Goal: Use online tool/utility: Utilize a website feature to perform a specific function

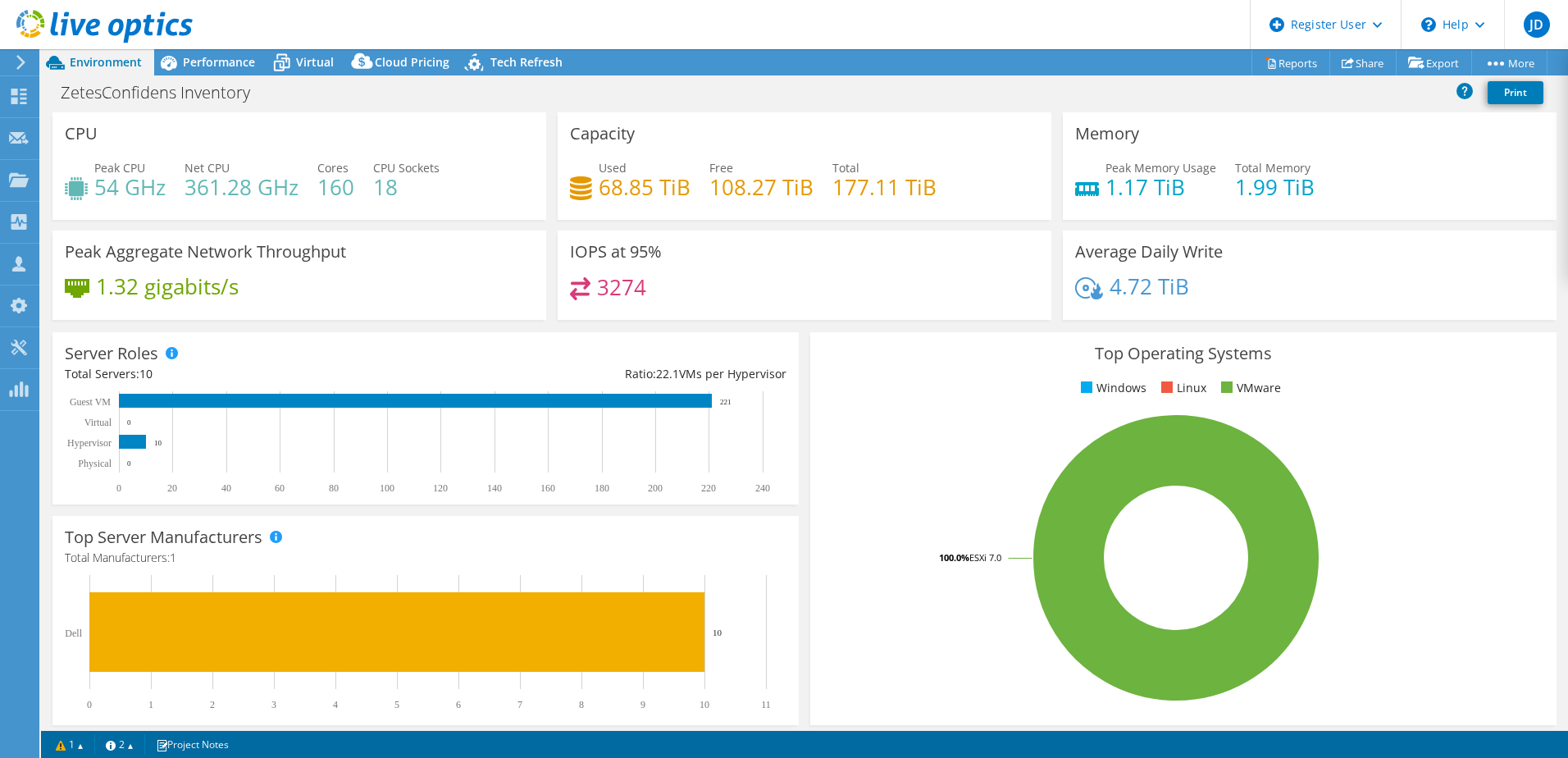
select select "USD"
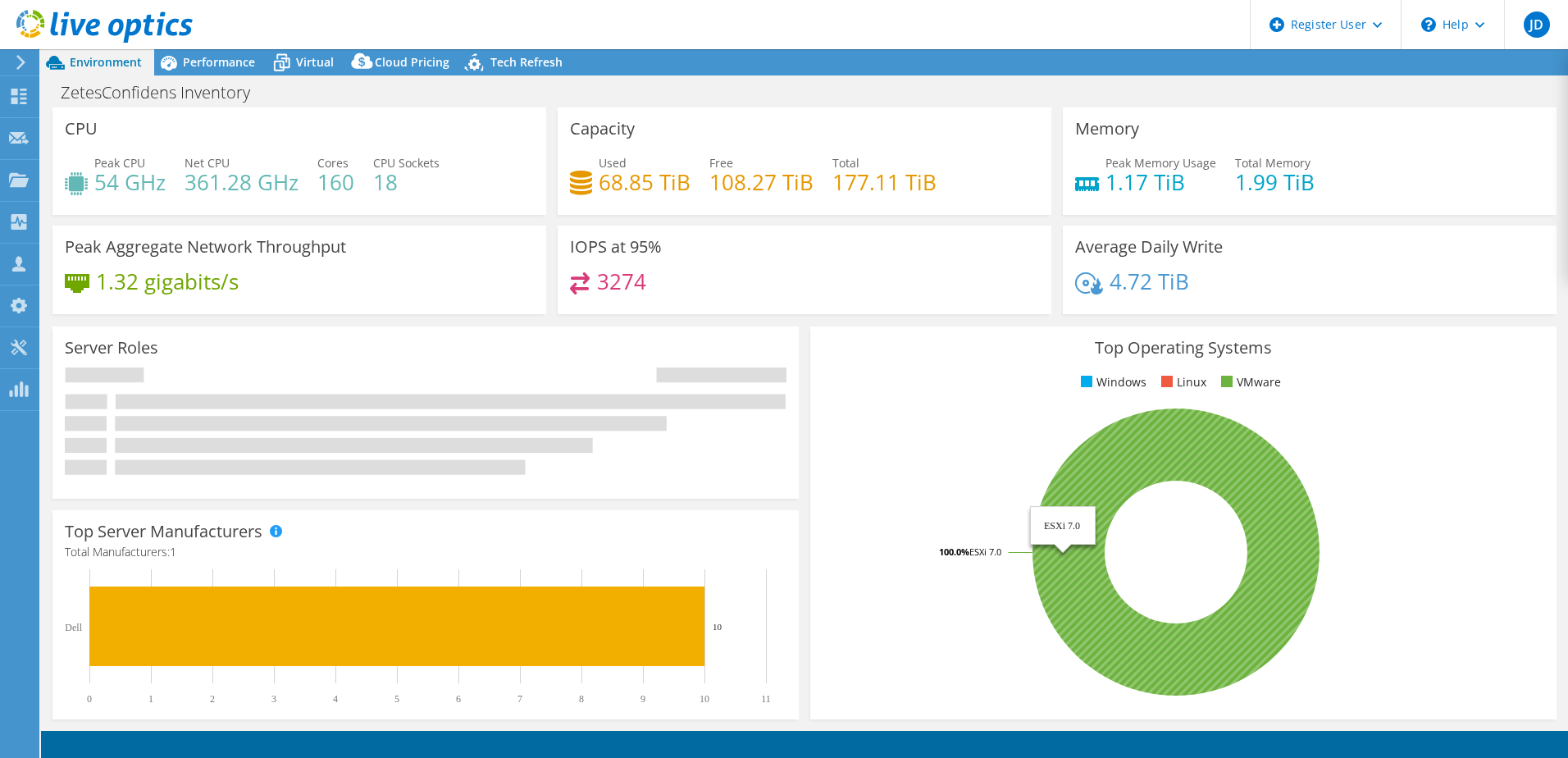
select select "EUFrankfurt"
select select "EUR"
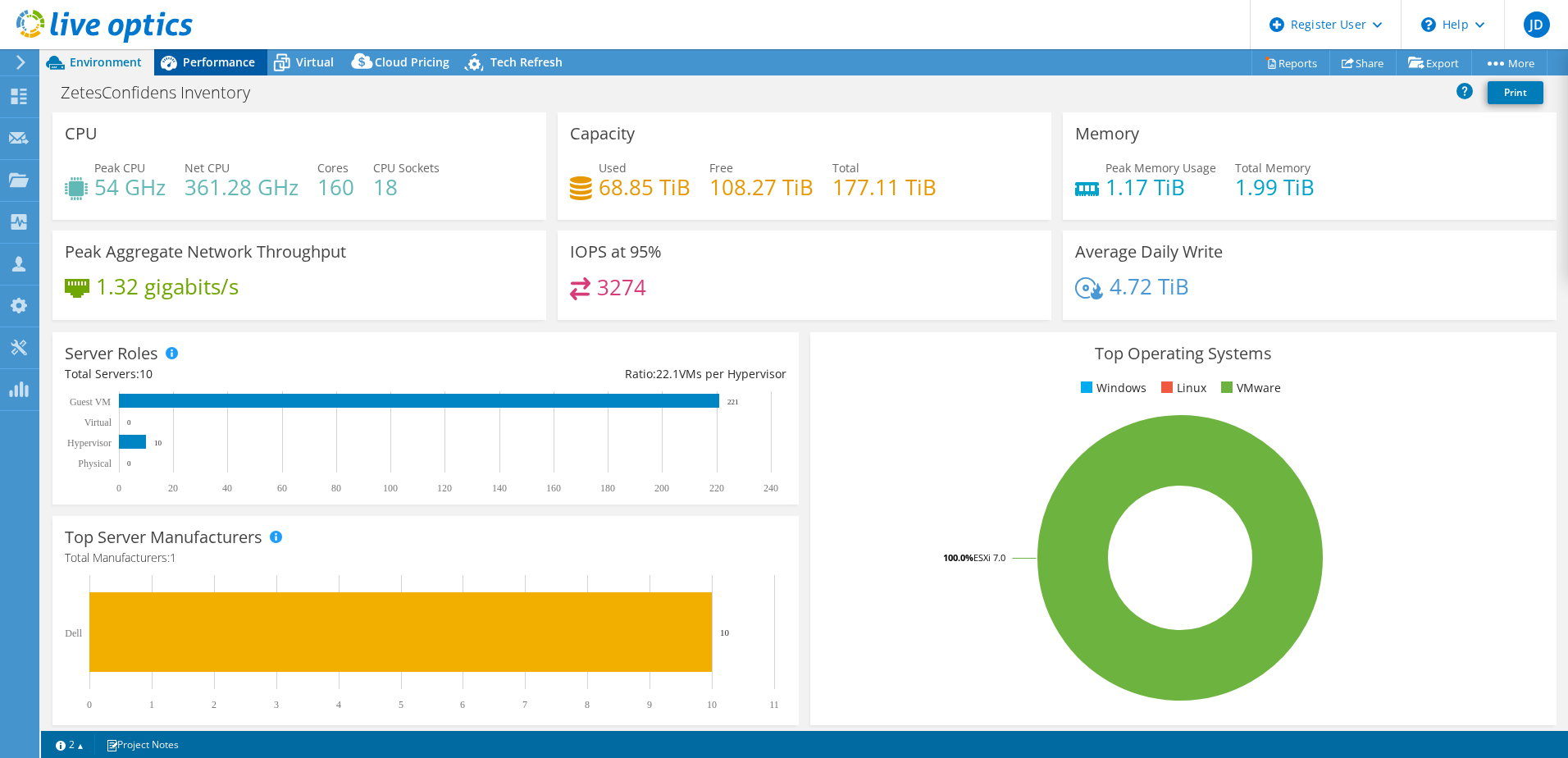
click at [208, 58] on span "Performance" at bounding box center [218, 61] width 72 height 15
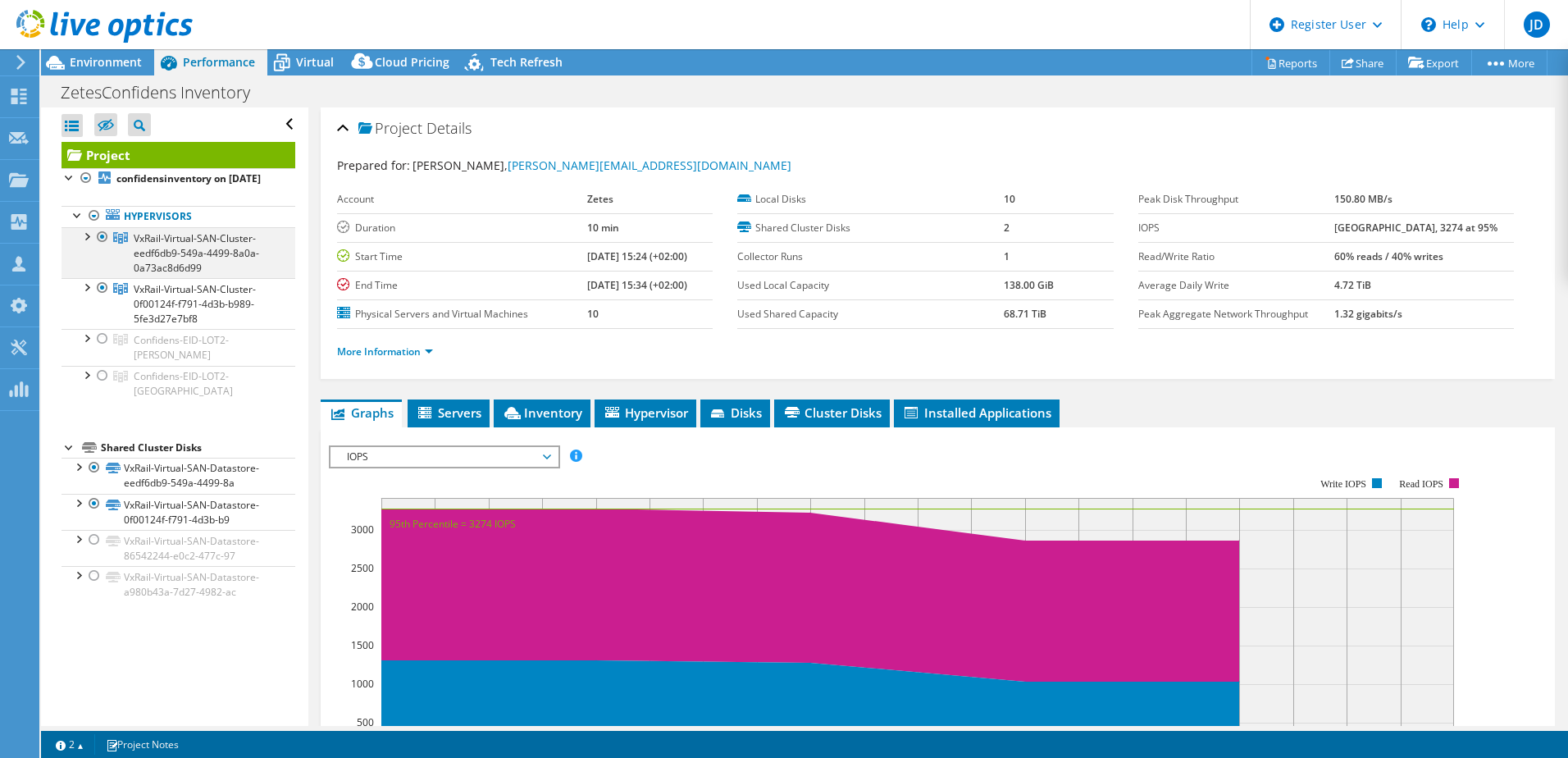
click at [83, 244] on div at bounding box center [85, 234] width 16 height 16
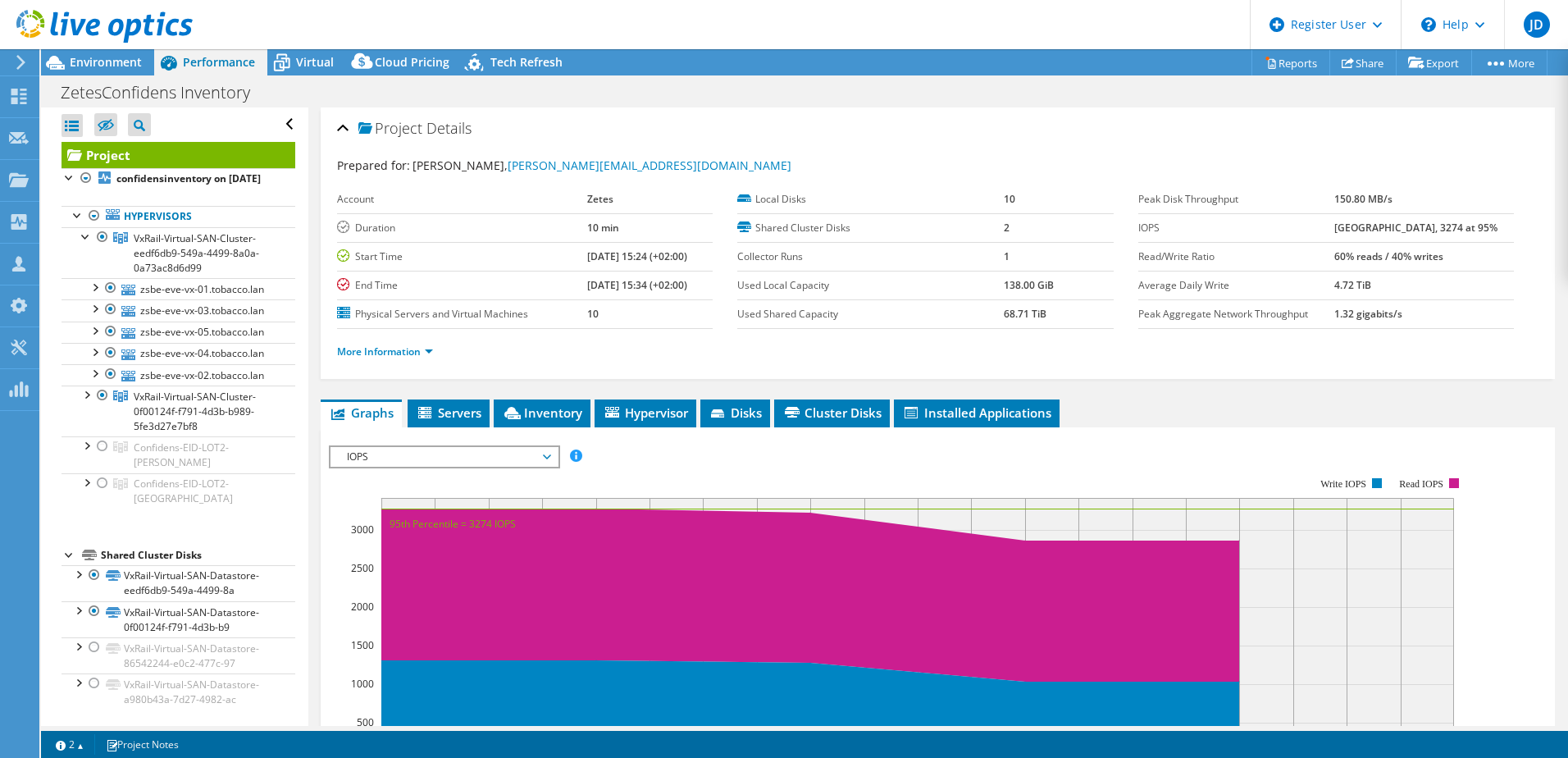
scroll to position [78, 0]
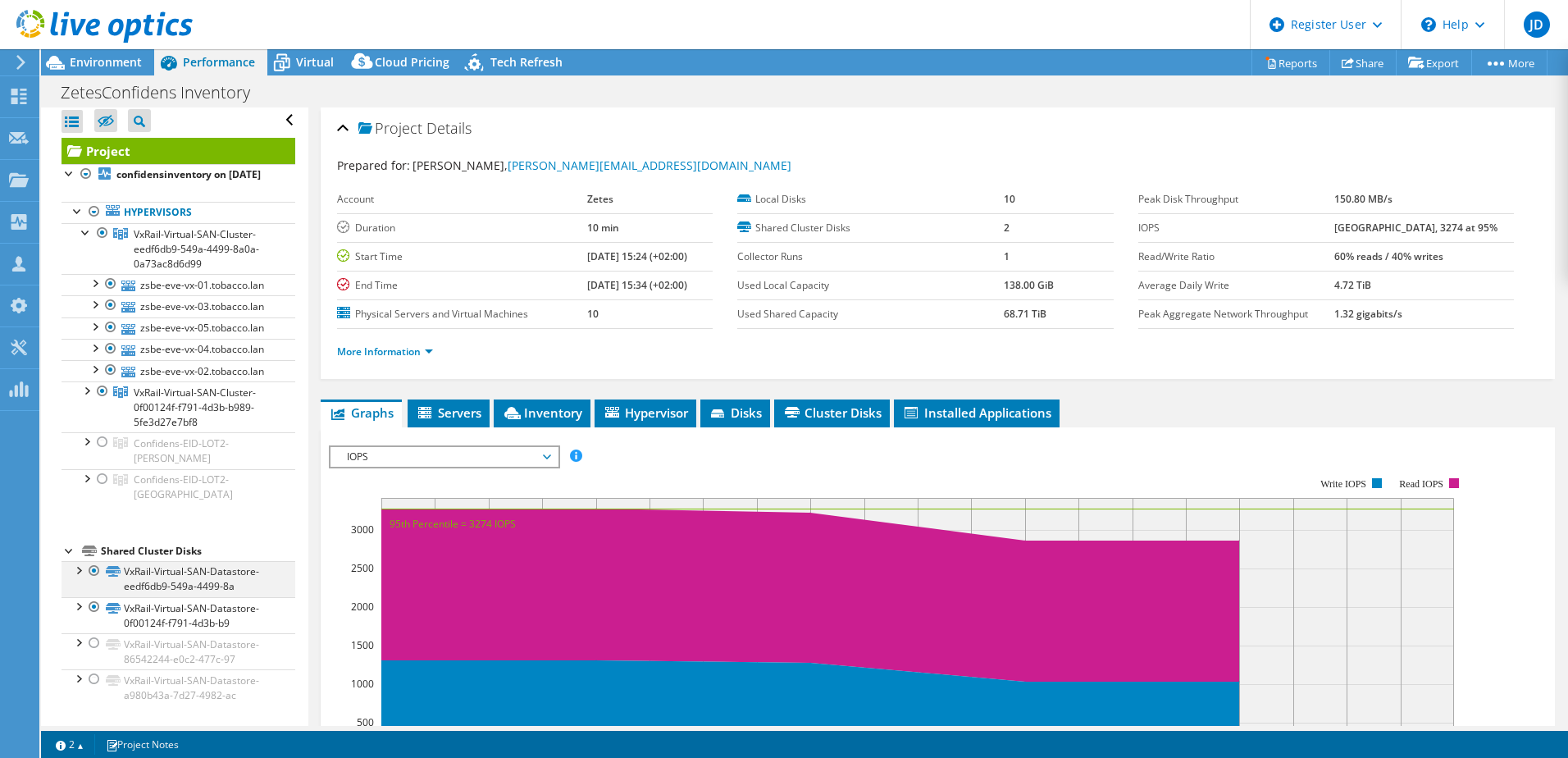
click at [100, 575] on div at bounding box center [94, 570] width 16 height 20
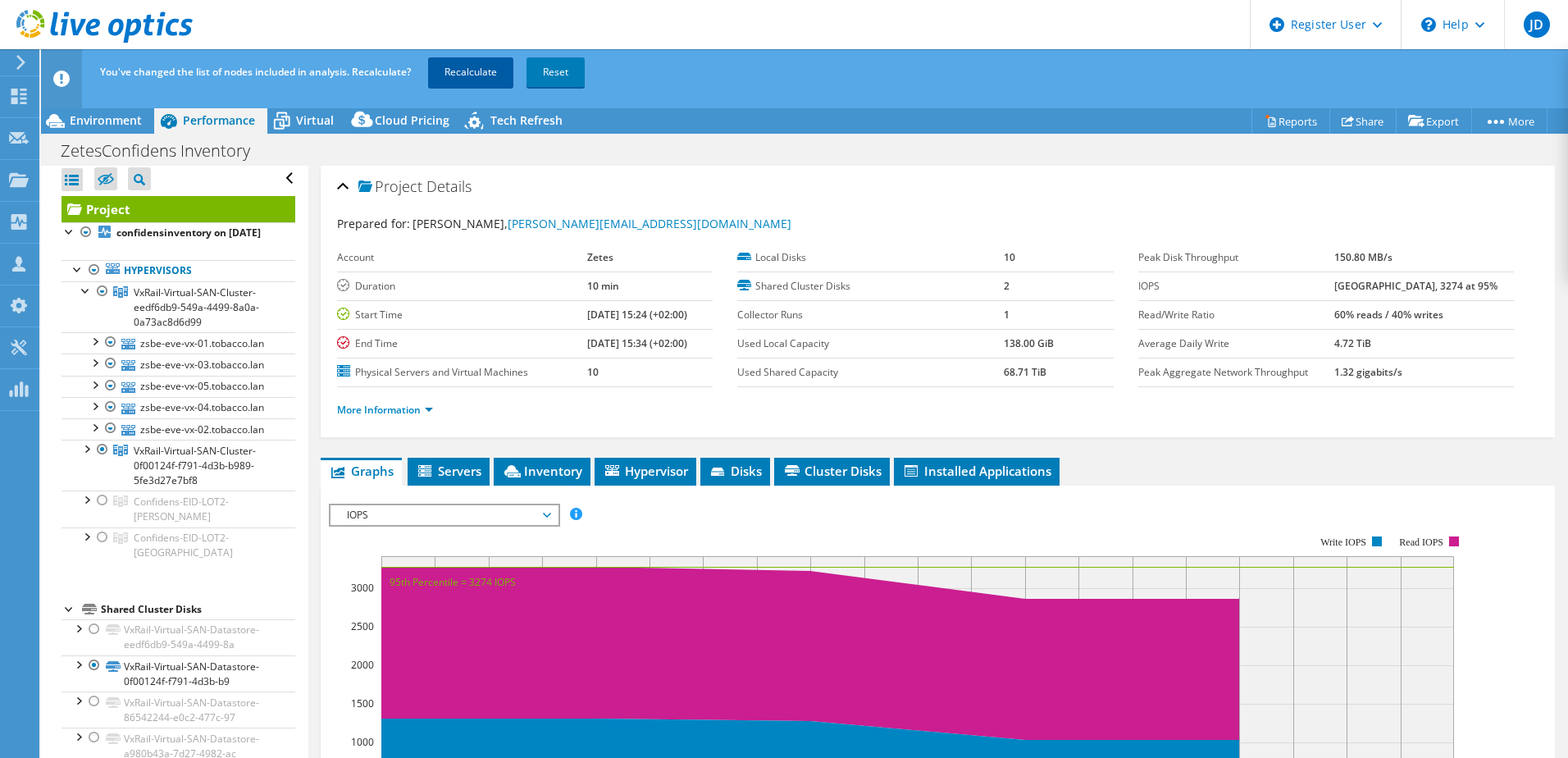
click at [474, 75] on link "Recalculate" at bounding box center [471, 72] width 85 height 29
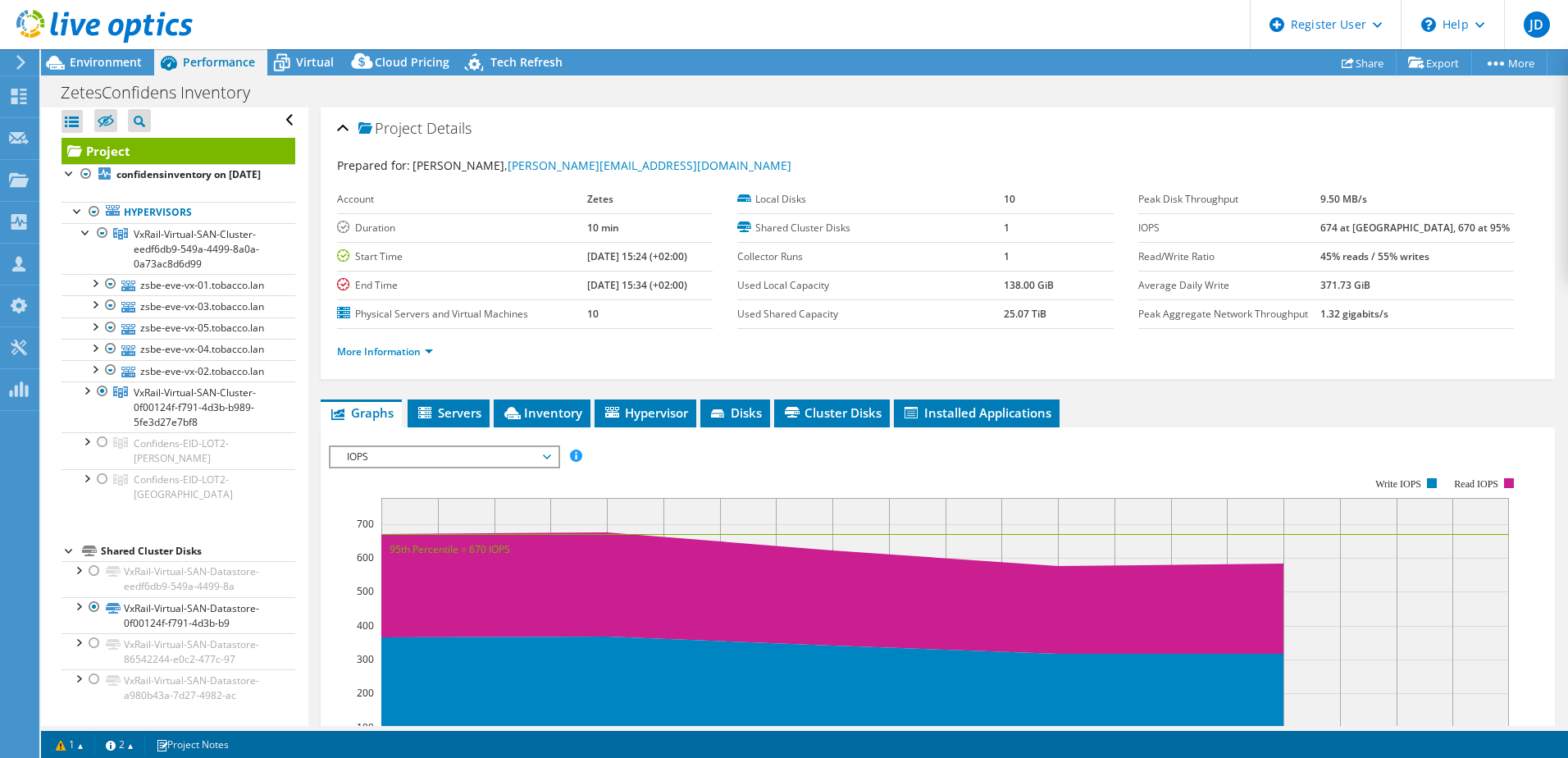
scroll to position [0, 0]
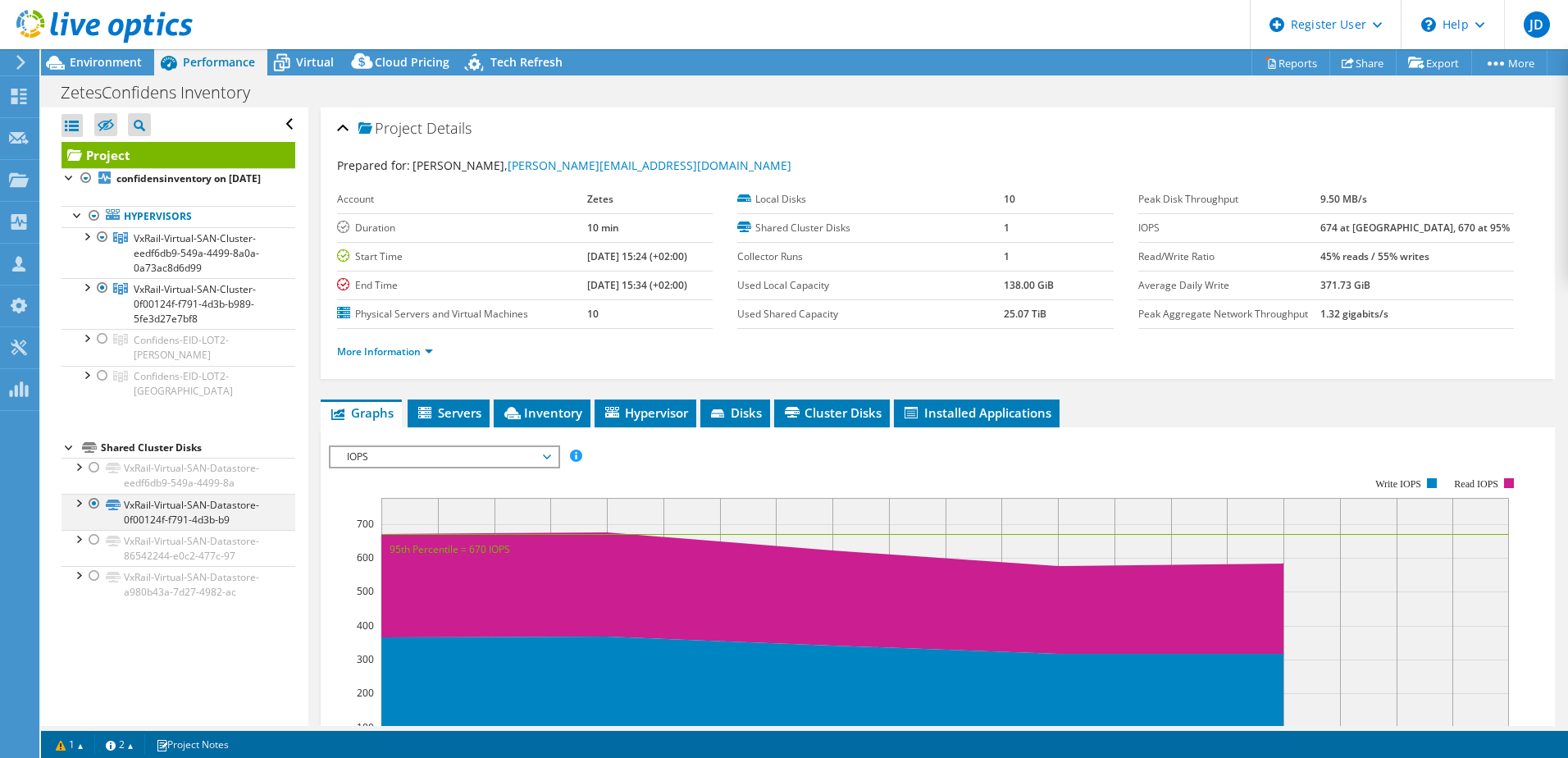
click at [93, 505] on div at bounding box center [94, 503] width 16 height 20
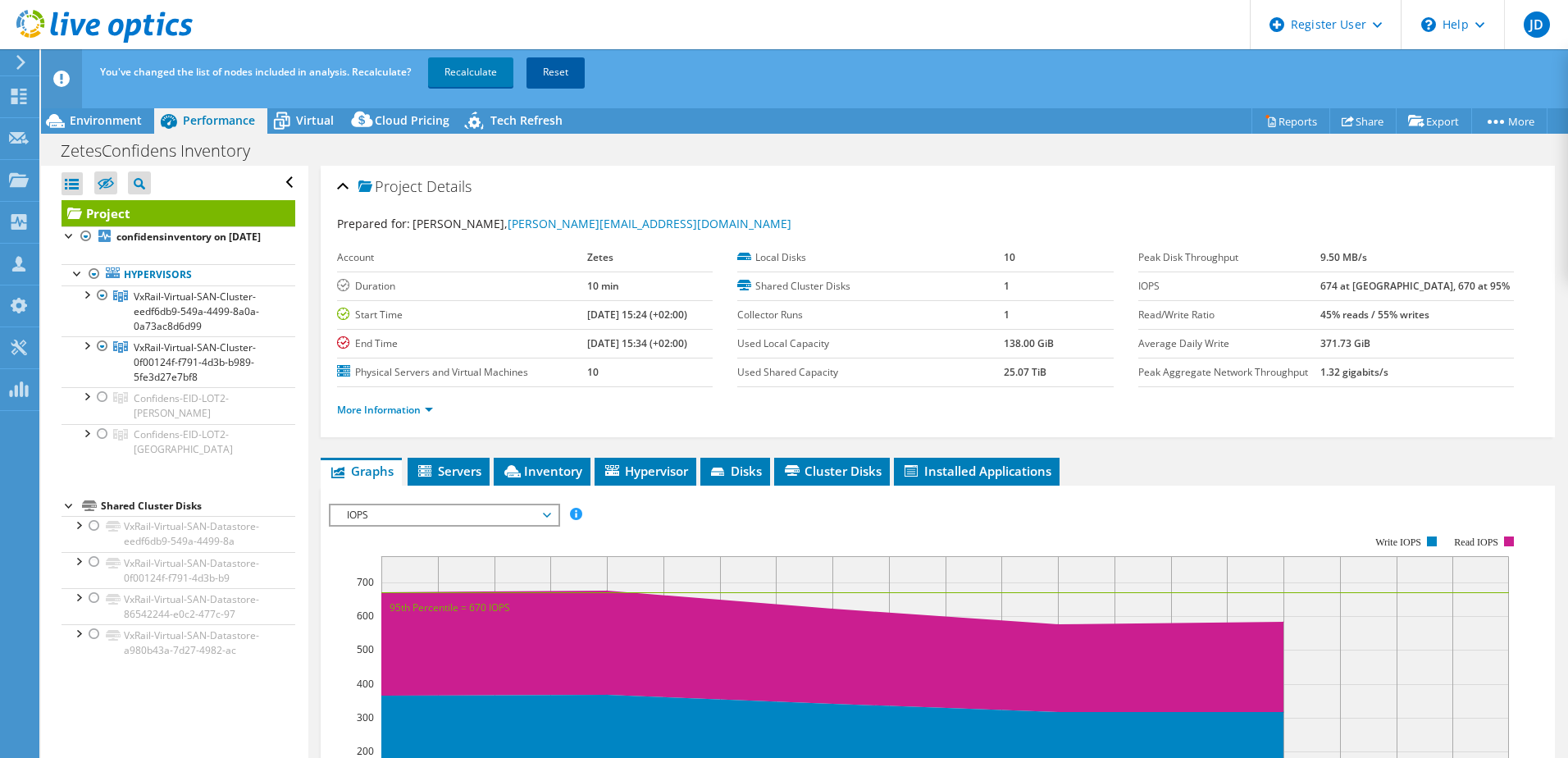
click at [547, 71] on link "Reset" at bounding box center [556, 72] width 59 height 29
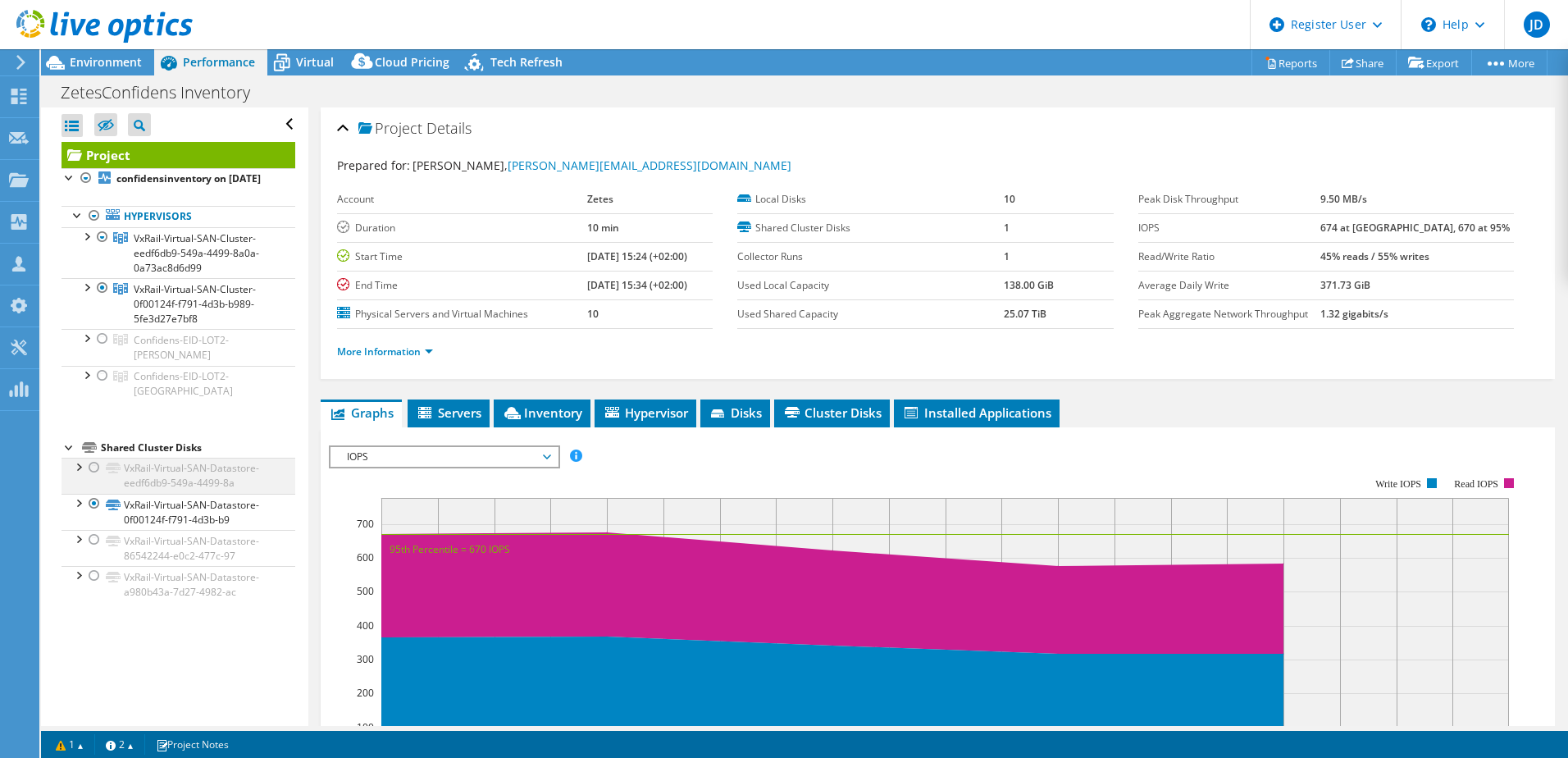
click at [85, 469] on div at bounding box center [78, 465] width 16 height 16
click at [90, 467] on div at bounding box center [94, 467] width 16 height 20
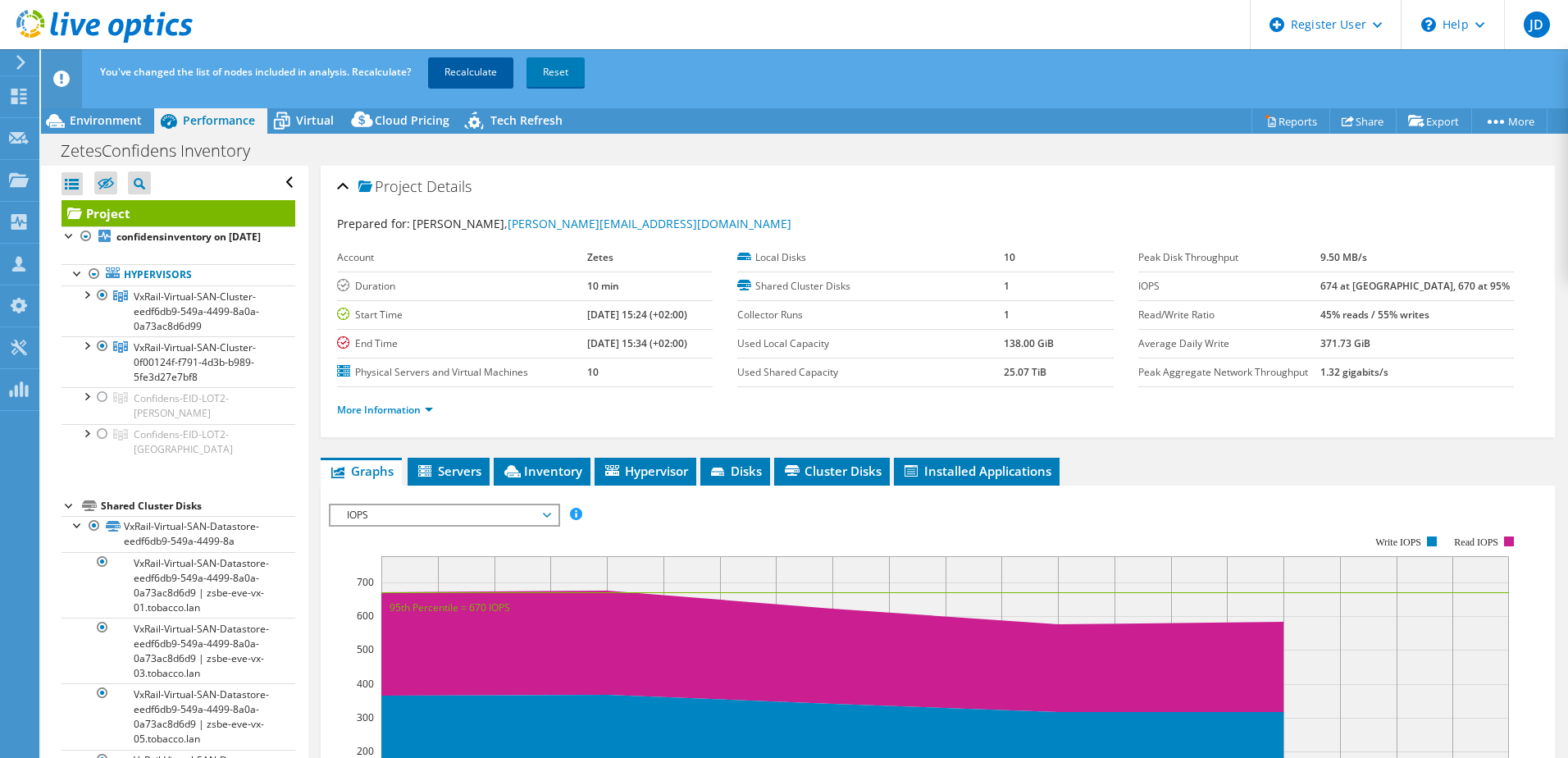
click at [471, 71] on link "Recalculate" at bounding box center [471, 72] width 85 height 29
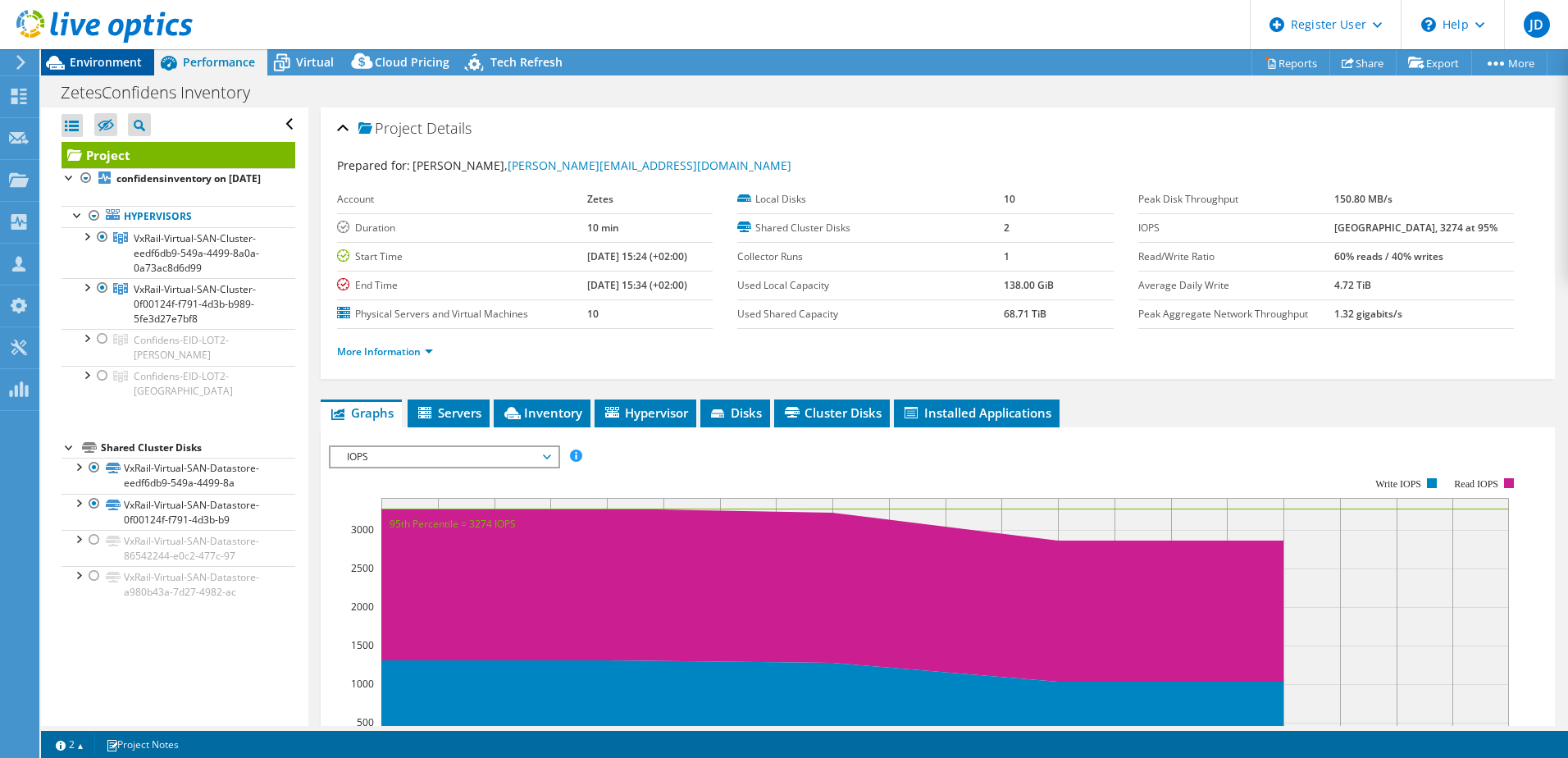
click at [102, 60] on span "Environment" at bounding box center [106, 61] width 72 height 15
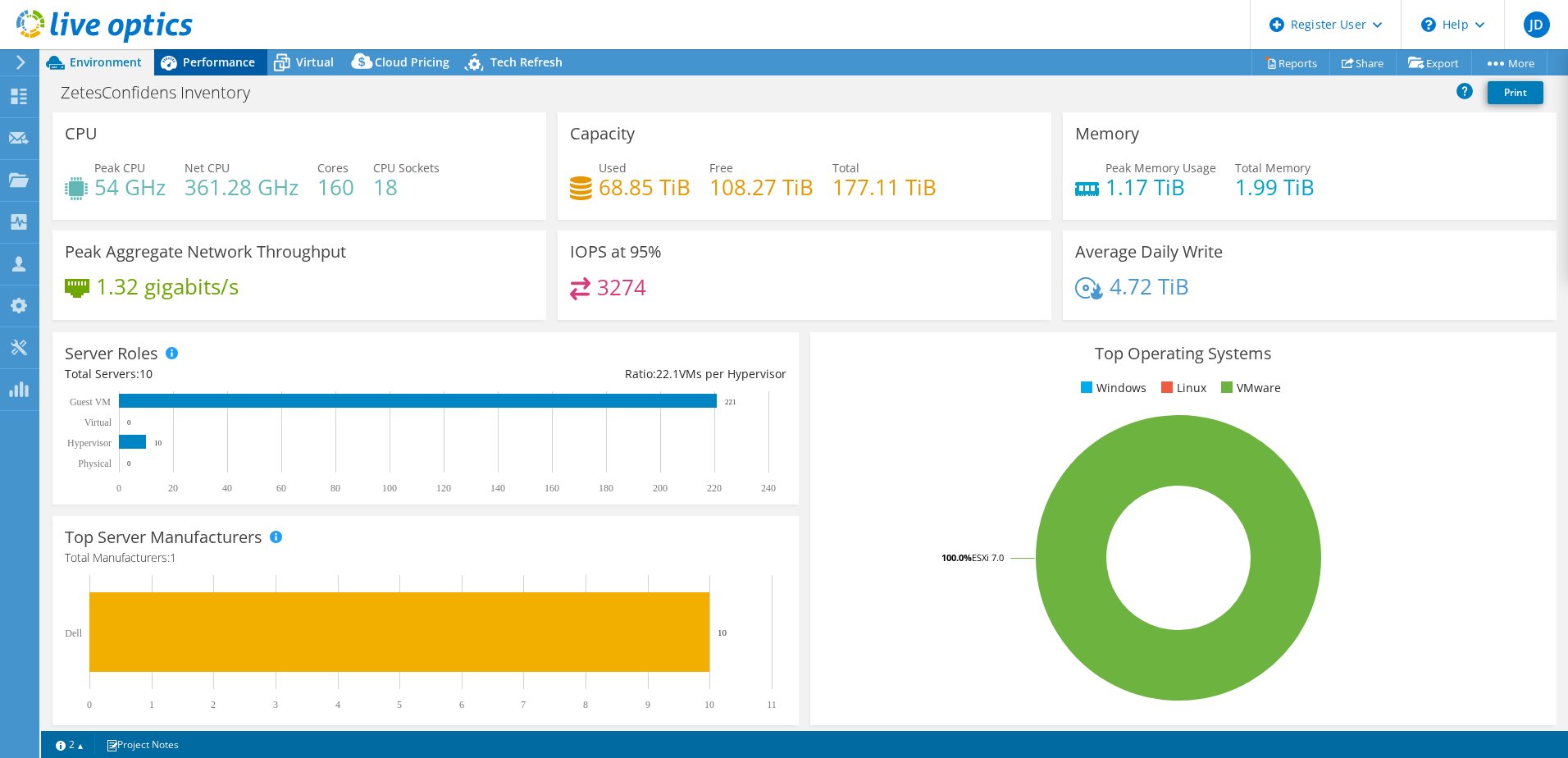
click at [218, 65] on span "Performance" at bounding box center [218, 61] width 72 height 15
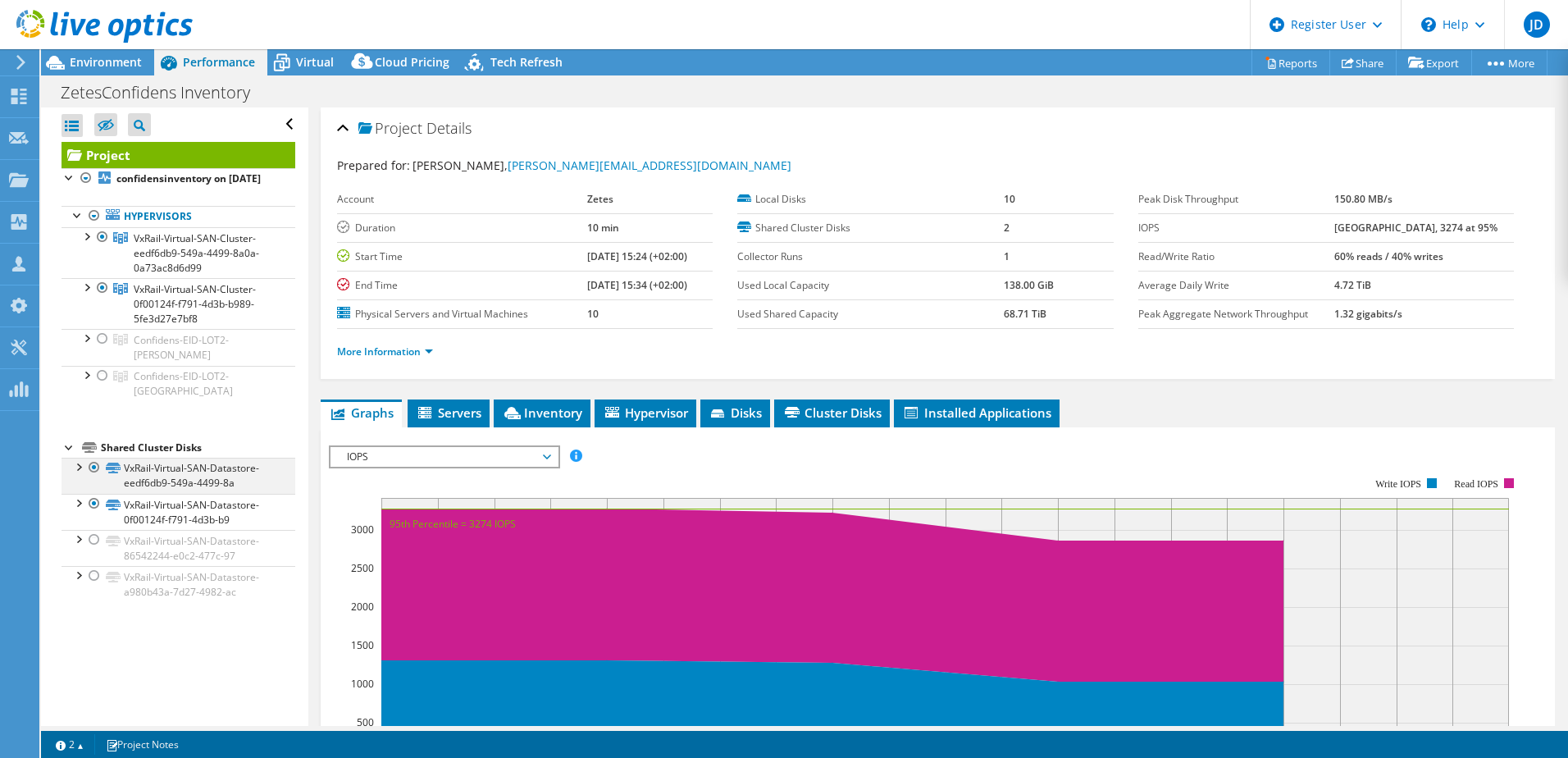
click at [95, 468] on div at bounding box center [94, 467] width 16 height 20
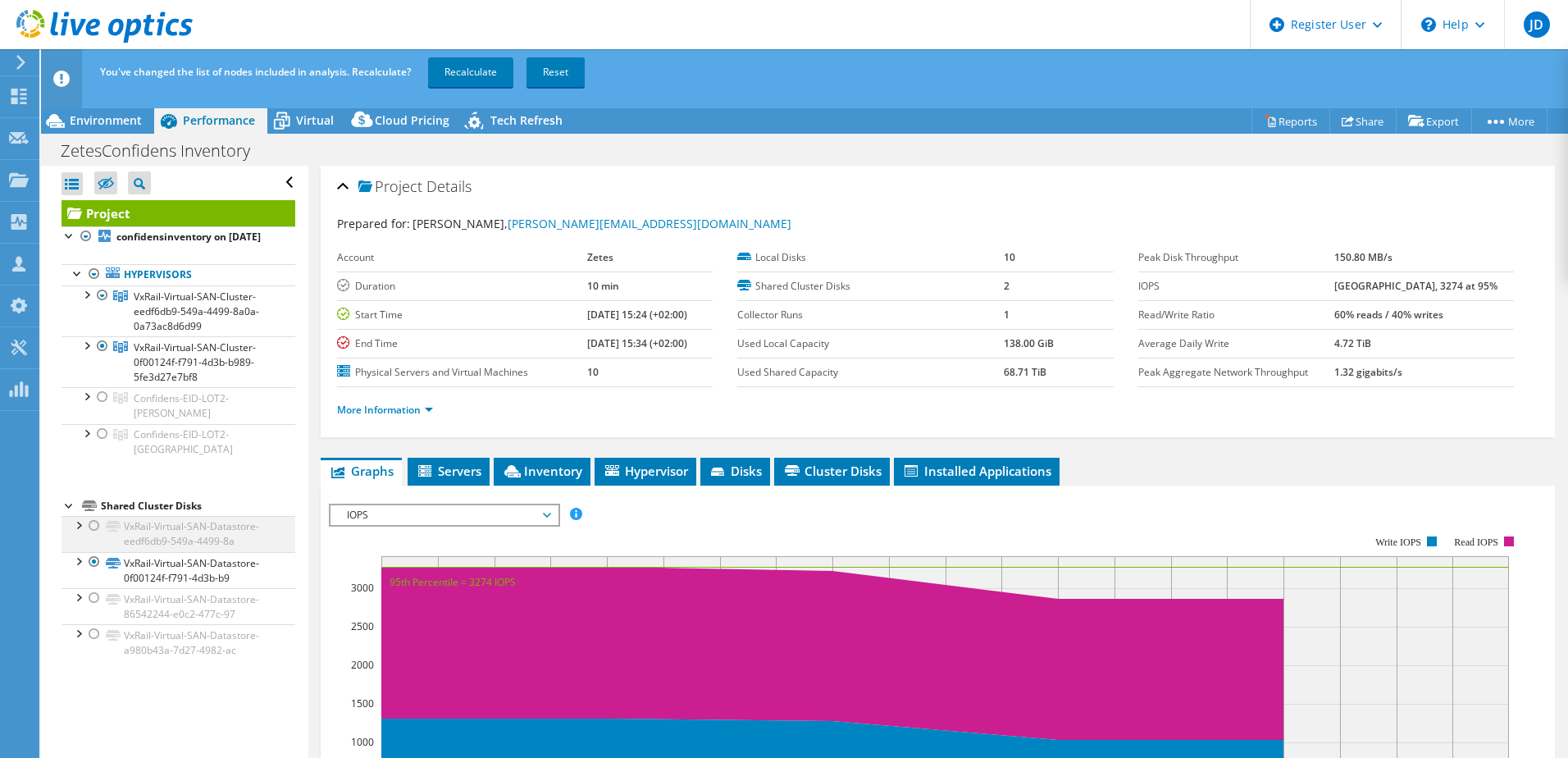
click at [91, 526] on div at bounding box center [94, 525] width 16 height 20
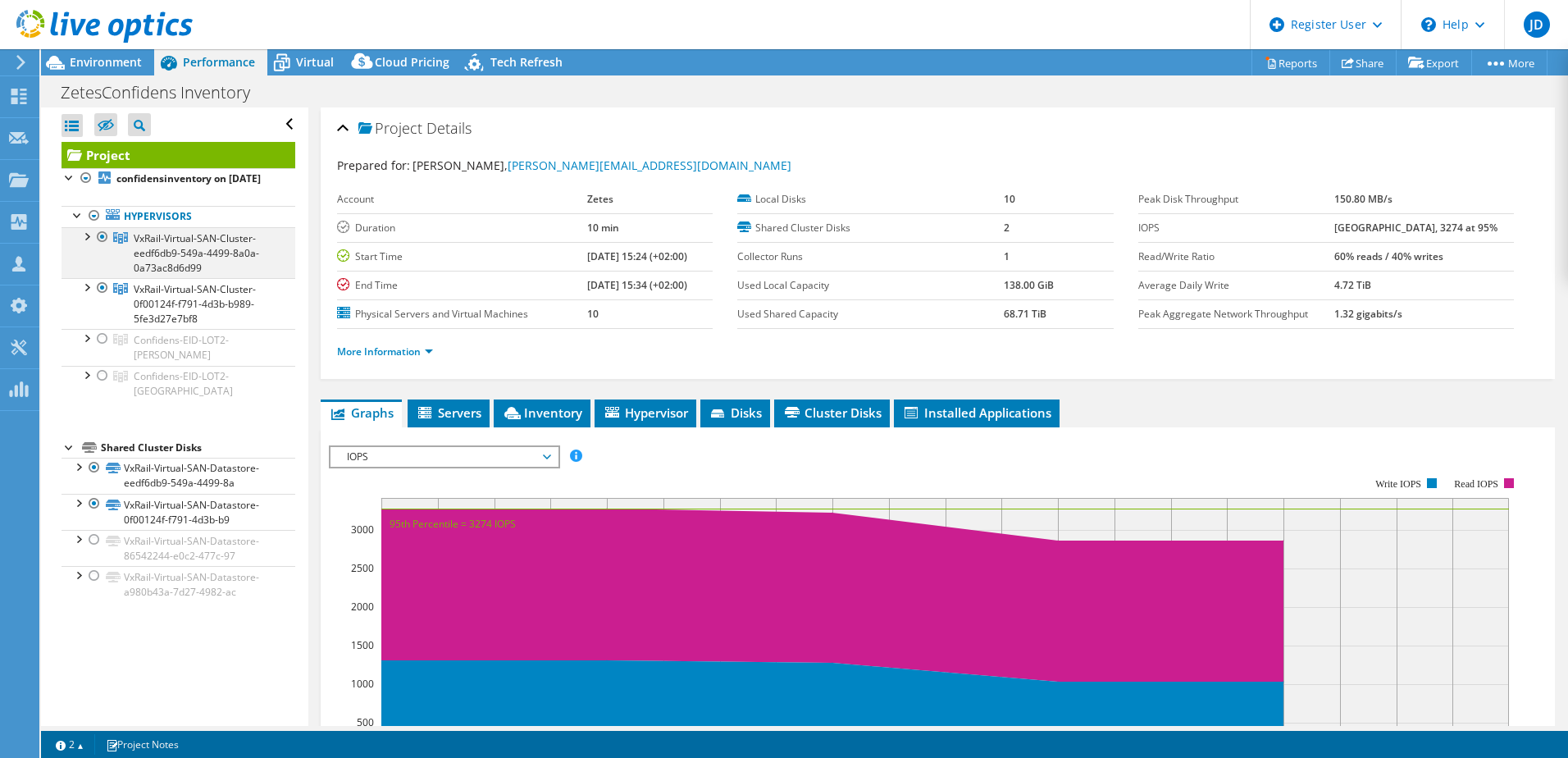
click at [84, 244] on div at bounding box center [85, 234] width 16 height 16
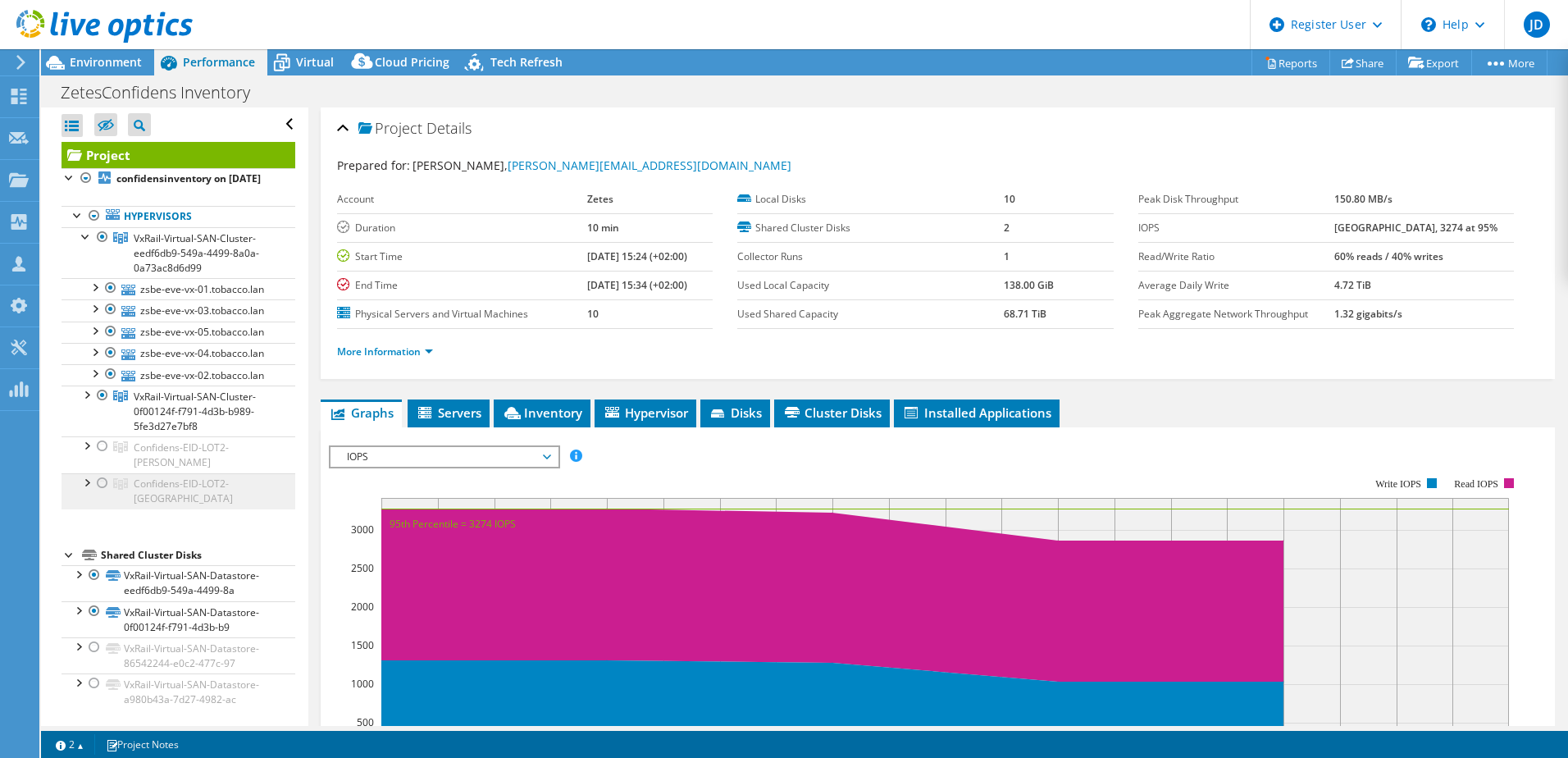
scroll to position [27, 0]
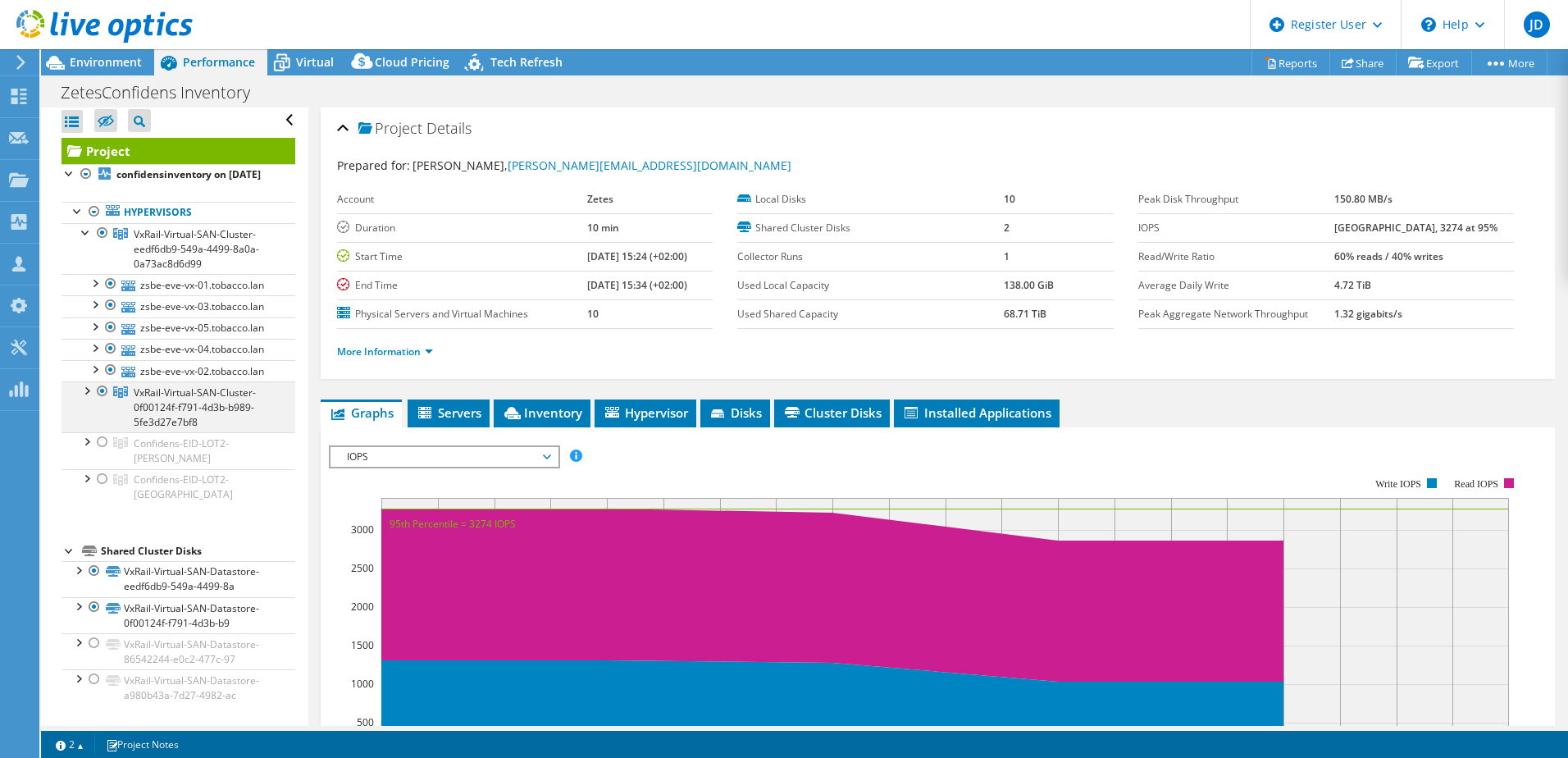
click at [99, 401] on div at bounding box center [102, 390] width 16 height 20
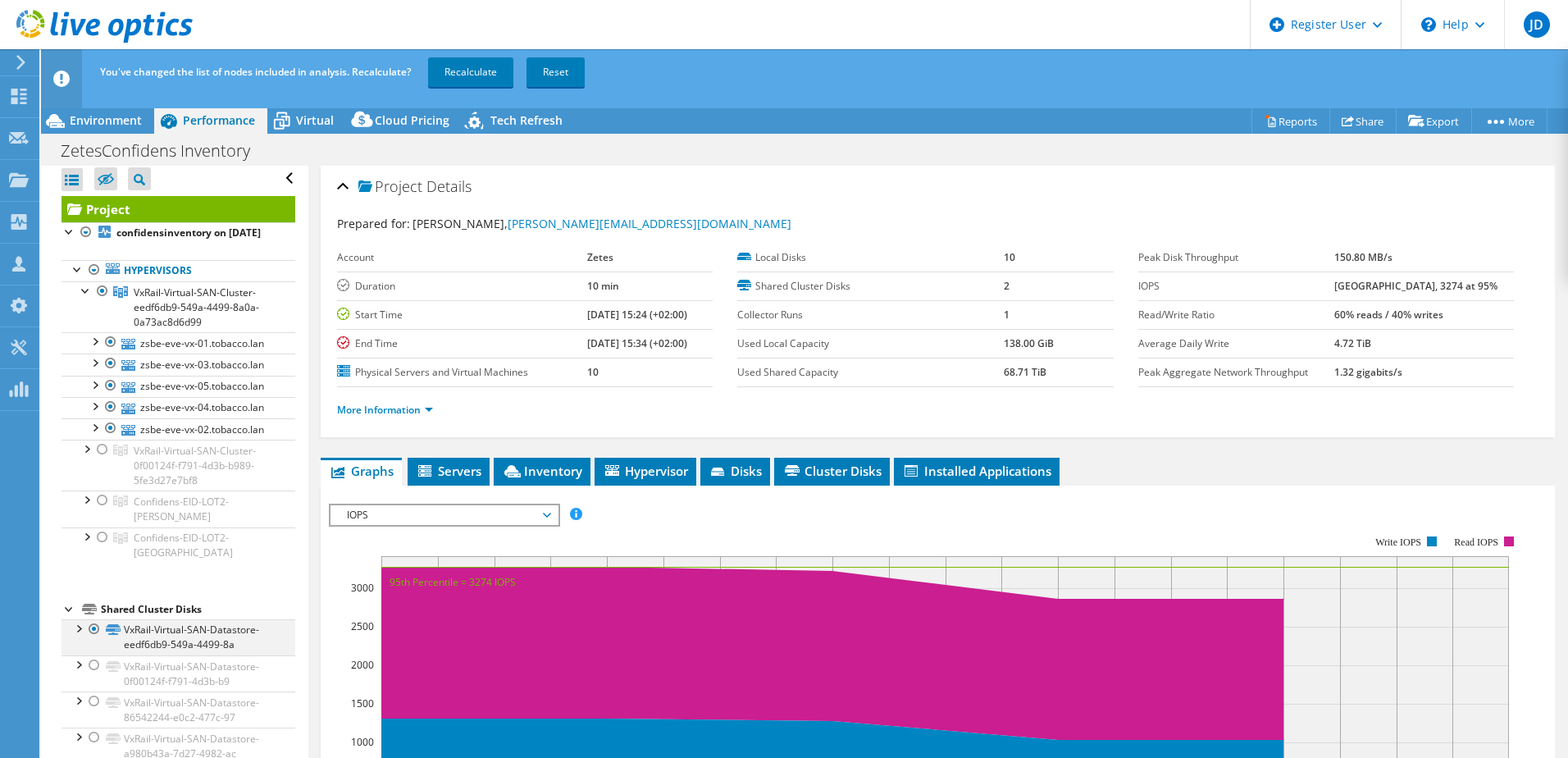
scroll to position [78, 0]
click at [498, 65] on link "Recalculate" at bounding box center [471, 72] width 85 height 29
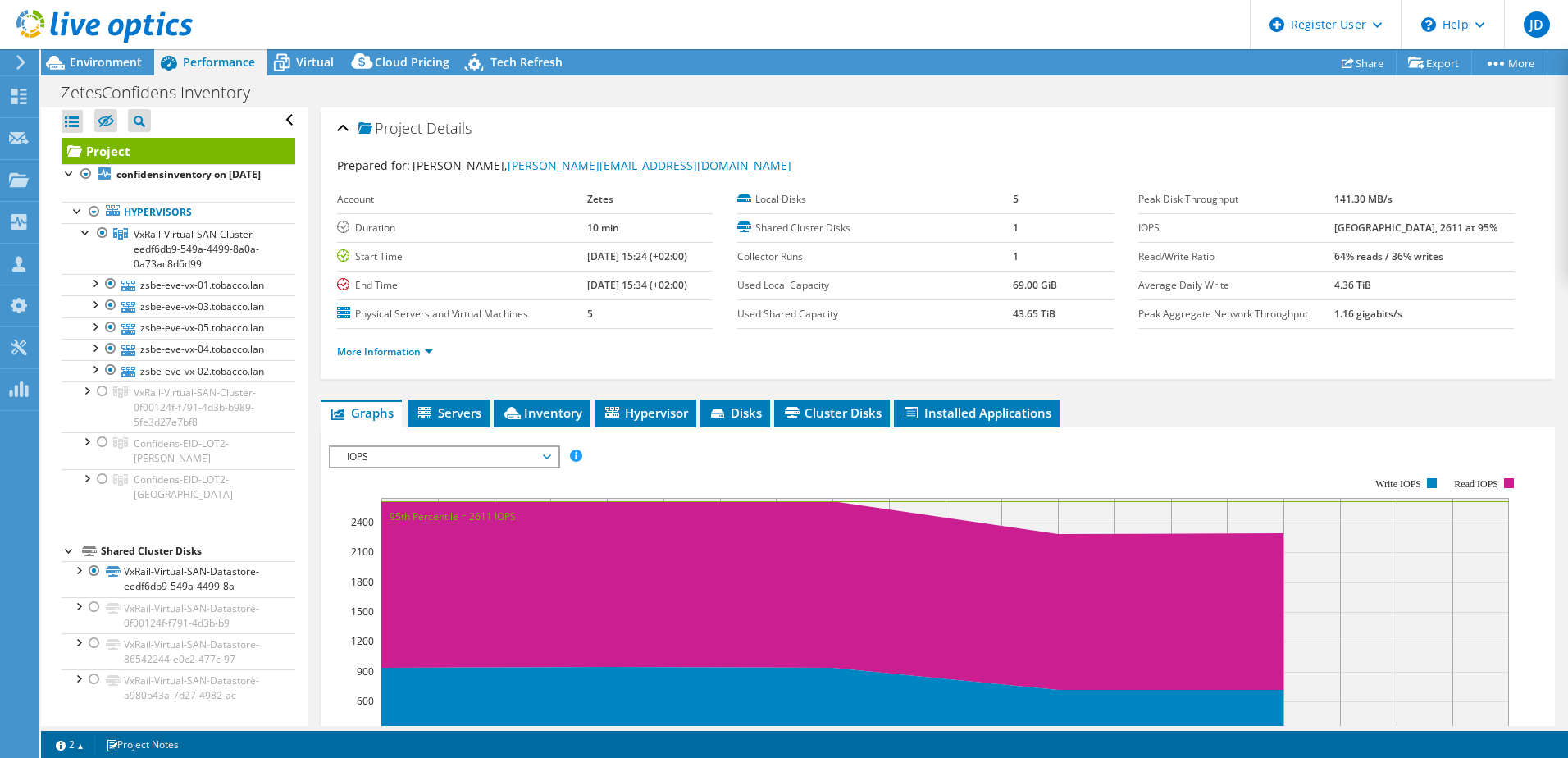
scroll to position [0, 0]
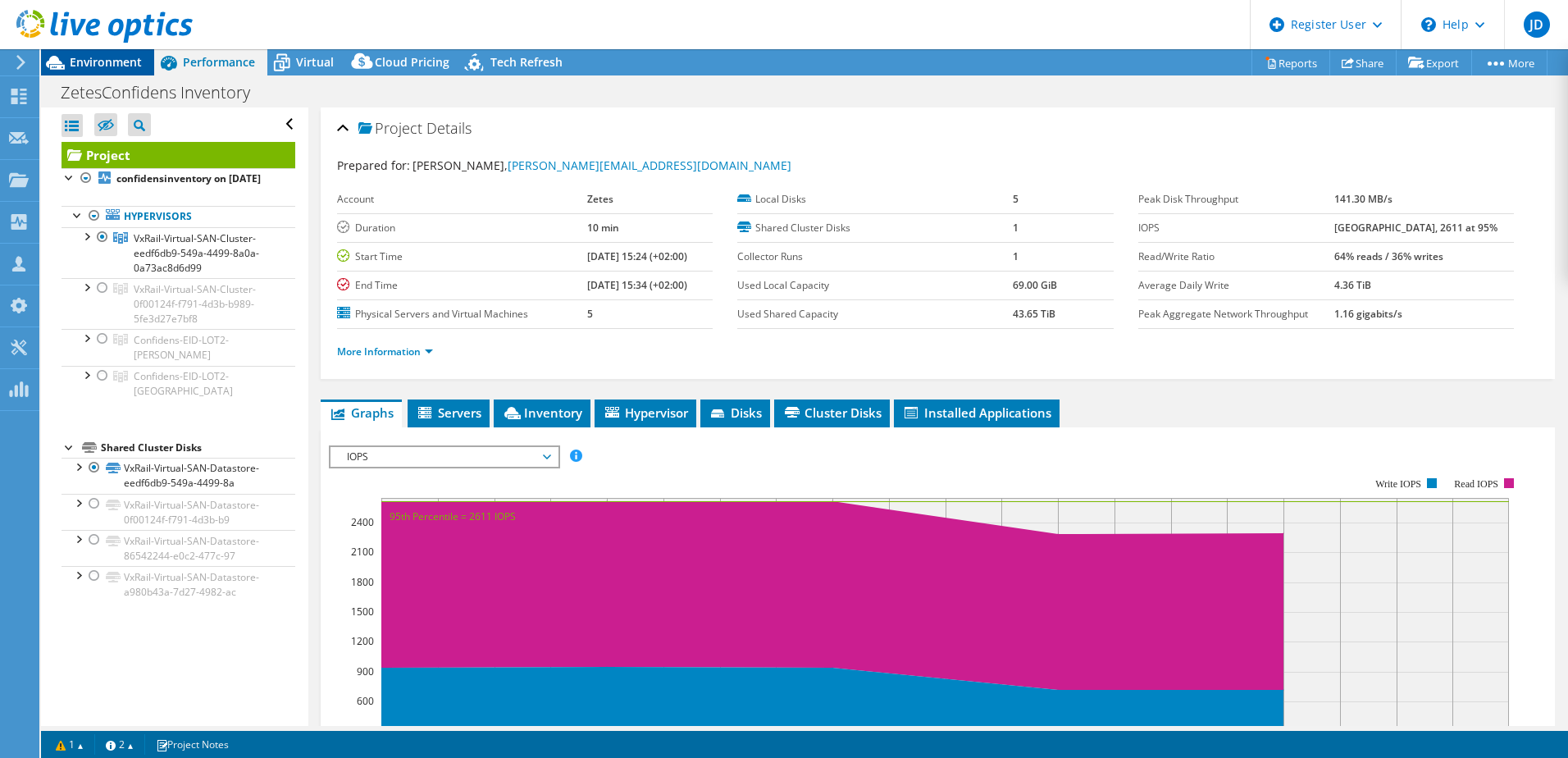
click at [119, 65] on span "Environment" at bounding box center [106, 61] width 72 height 15
